Goal: Information Seeking & Learning: Learn about a topic

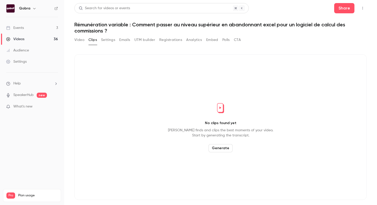
click at [53, 31] on link "Events 3" at bounding box center [32, 27] width 64 height 11
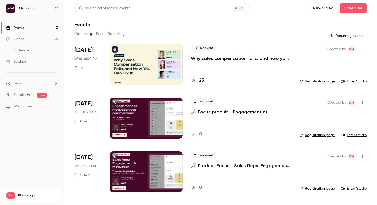
click at [201, 81] on h4 "23" at bounding box center [201, 80] width 5 height 7
